Goal: Check status: Check status

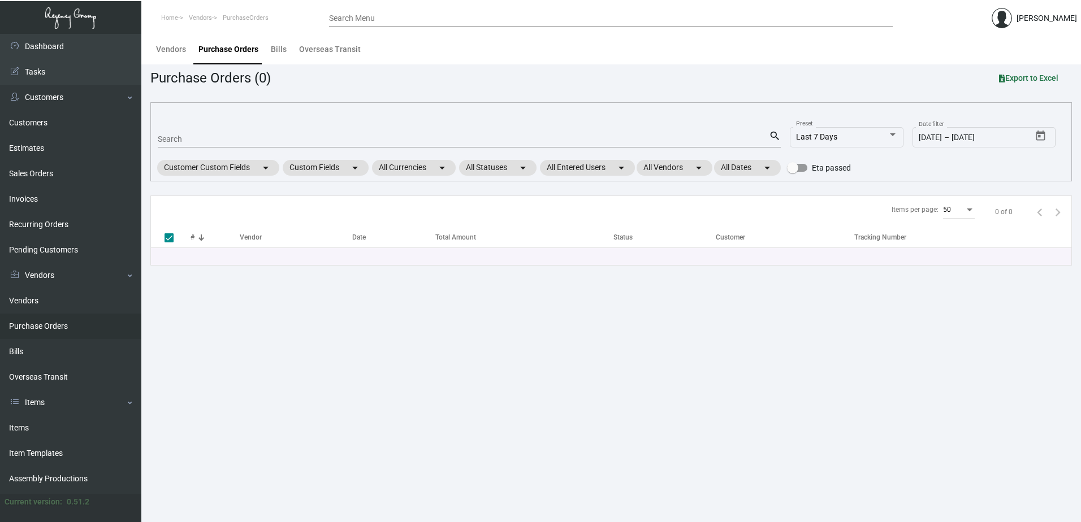
click at [555, 144] on div "Search" at bounding box center [463, 139] width 611 height 18
type input "108488"
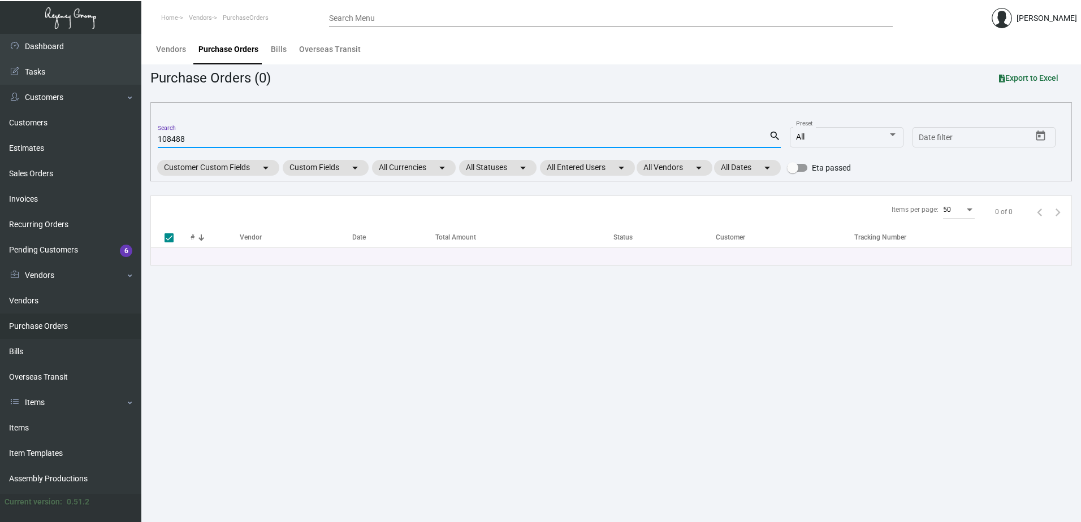
checkbox input "false"
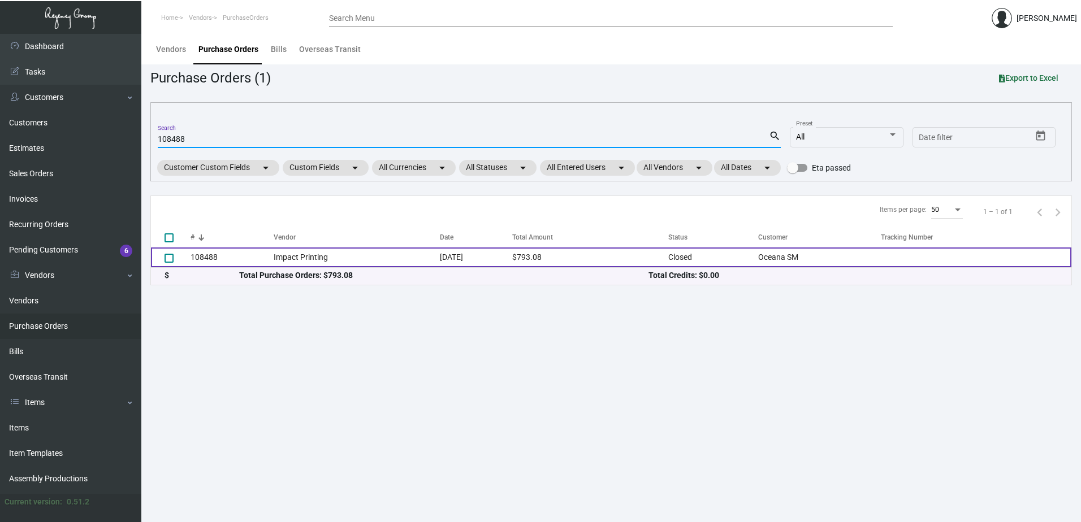
type input "108488"
click at [476, 255] on td "[DATE]" at bounding box center [476, 258] width 73 height 20
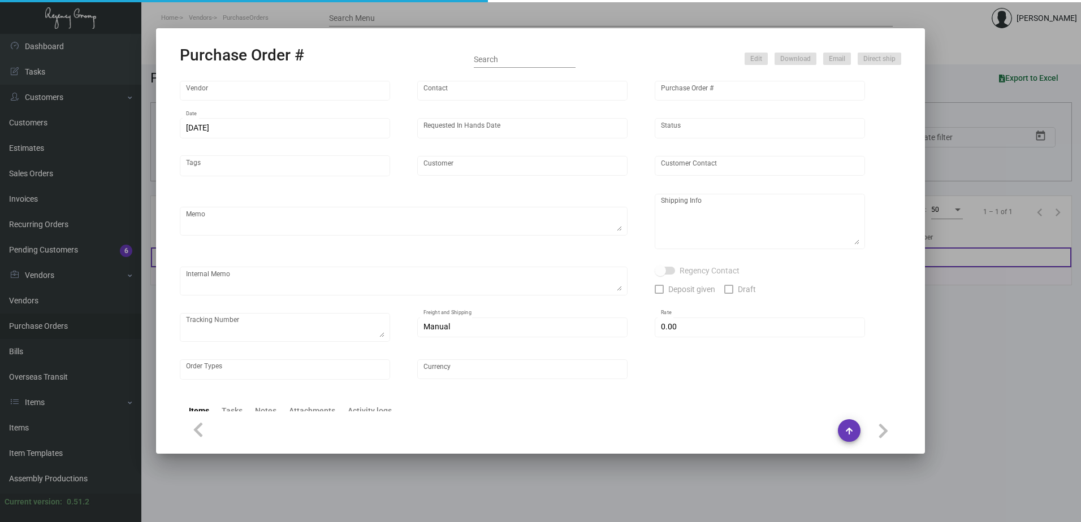
type input "Impact Printing"
type input "Impact Orders"
type input "108488"
type input "[DATE]"
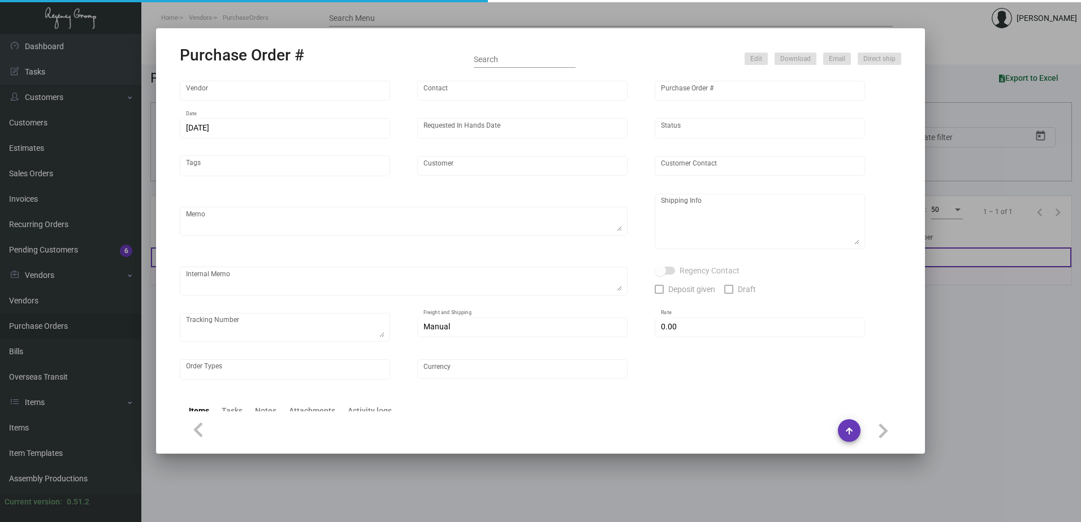
type input "Oceana SM"
type input "[PERSON_NAME]"
type textarea "Please send proof for approval to [EMAIL_ADDRESS][DOMAIN_NAME] with me cc'ed. V…"
type textarea "Oceana SM - [PERSON_NAME] [STREET_ADDRESS]"
type textarea "[DATE] - Art approved vendor's proof. Vendor quote attached. Label provided to …"
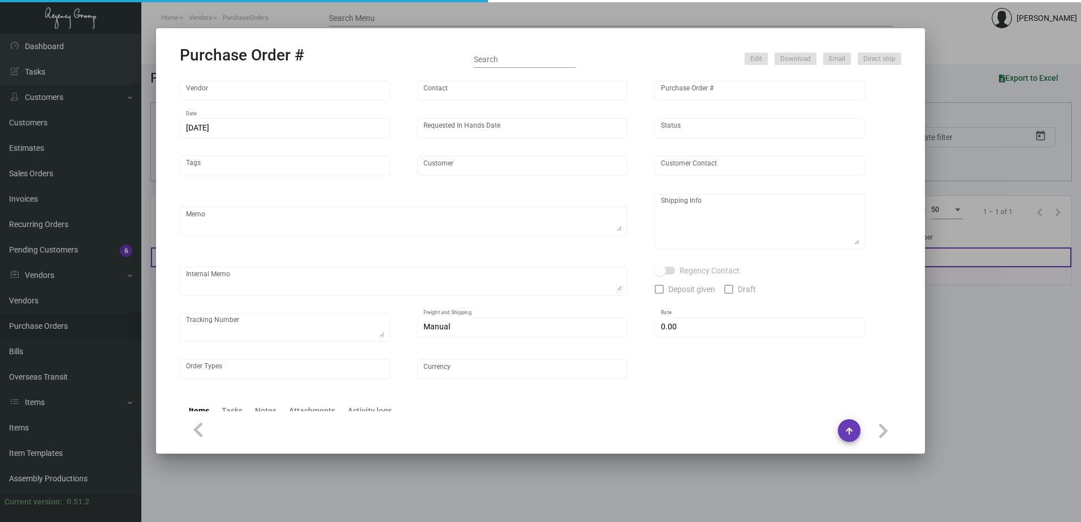
type input "$ 0.00"
type input "United States Dollar $"
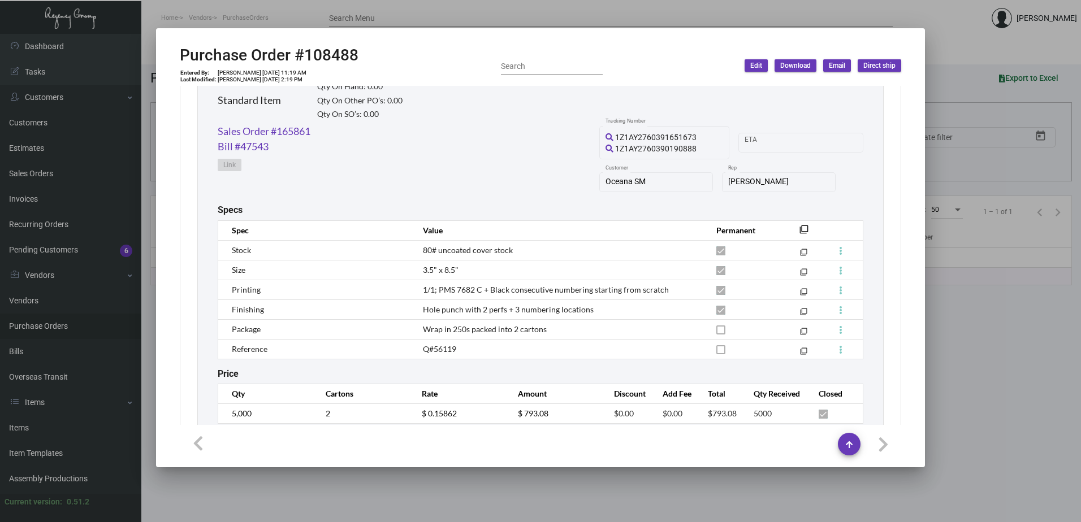
scroll to position [603, 0]
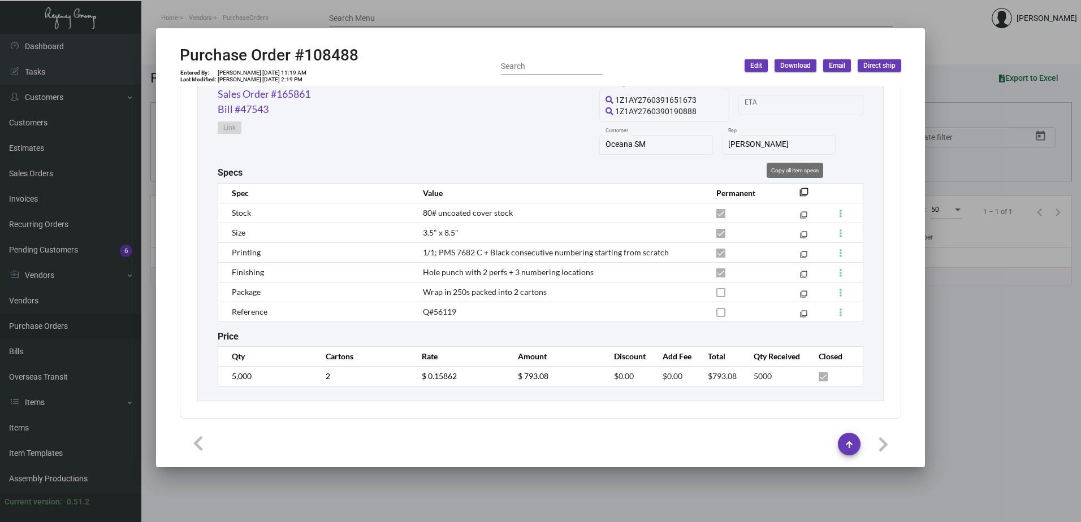
click at [800, 195] on mat-icon "filter_none" at bounding box center [804, 195] width 9 height 9
